Goal: Task Accomplishment & Management: Manage account settings

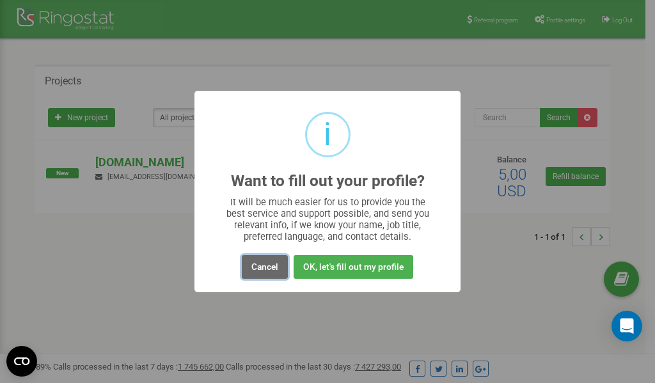
click at [262, 269] on button "Cancel" at bounding box center [265, 267] width 46 height 24
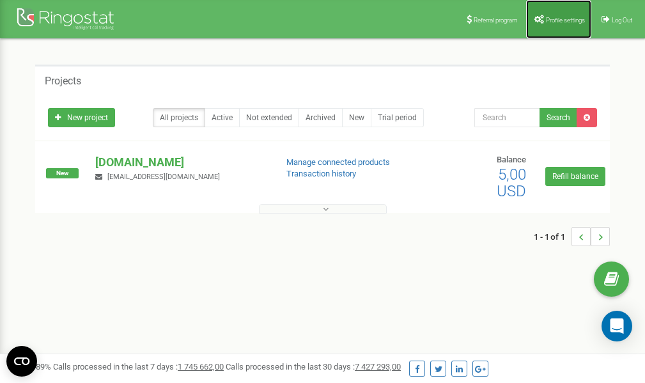
click at [559, 17] on span "Profile settings" at bounding box center [565, 20] width 39 height 7
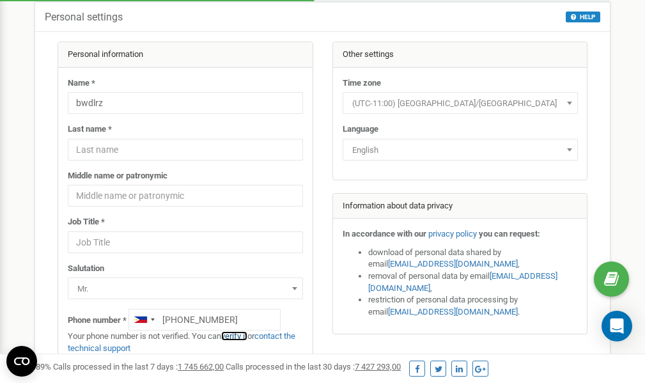
click at [239, 336] on link "verify it" at bounding box center [234, 336] width 26 height 10
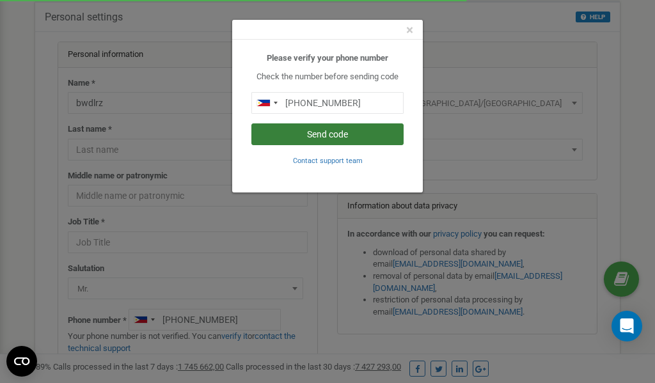
click at [310, 135] on button "Send code" at bounding box center [327, 134] width 152 height 22
